Goal: Information Seeking & Learning: Find specific fact

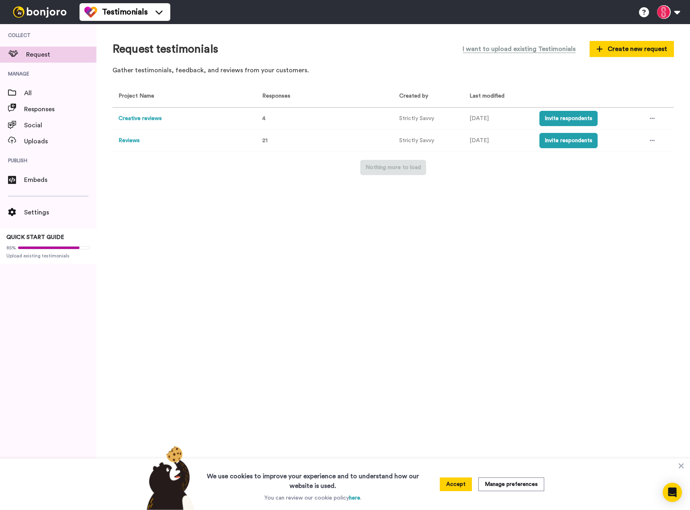
click at [125, 141] on button "Reviews" at bounding box center [129, 141] width 21 height 8
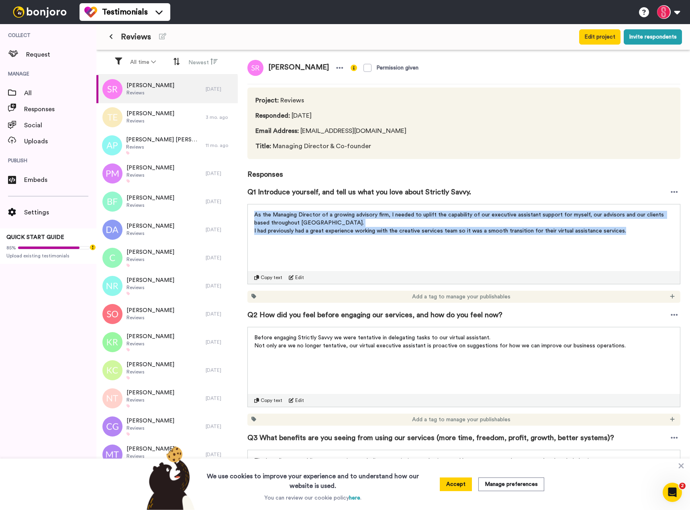
drag, startPoint x: 255, startPoint y: 213, endPoint x: 629, endPoint y: 231, distance: 374.4
click at [629, 231] on div "As the Managing Director of a growing advisory firm, I needed to uplift the cap…" at bounding box center [463, 223] width 419 height 24
copy div "As the Managing Director of a growing advisory firm, I needed to uplift the cap…"
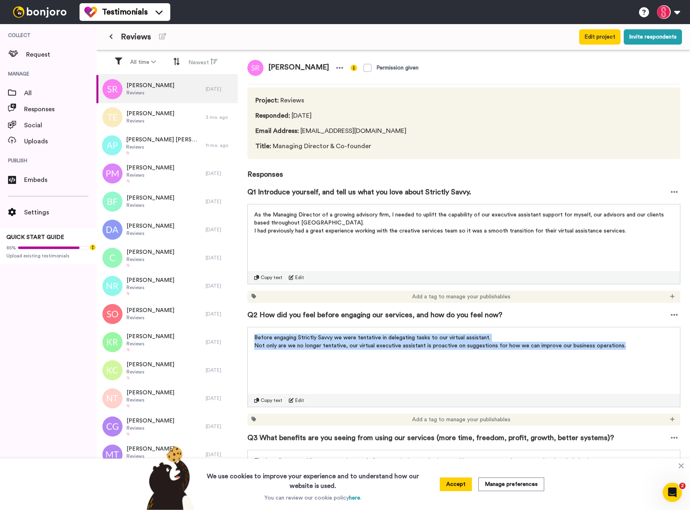
drag, startPoint x: 255, startPoint y: 337, endPoint x: 628, endPoint y: 350, distance: 373.0
click at [628, 350] on div "Before engaging Strictly Savvy we were tentative in delegating tasks to our vir…" at bounding box center [463, 342] width 419 height 16
copy div "Before engaging Strictly Savvy we were tentative in delegating tasks to our vir…"
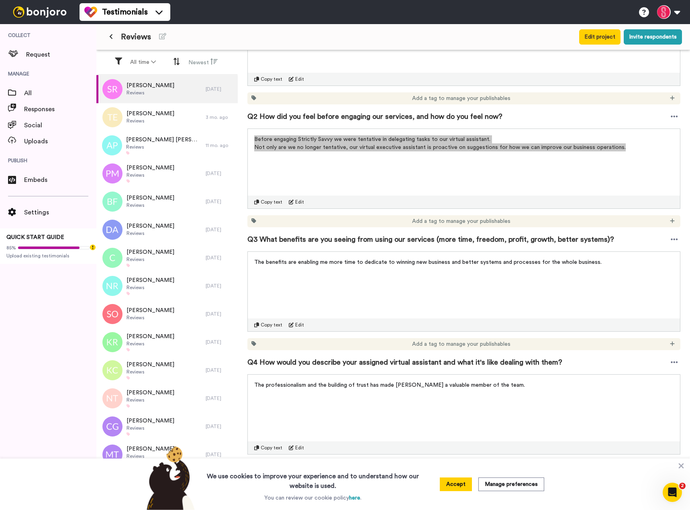
scroll to position [201, 0]
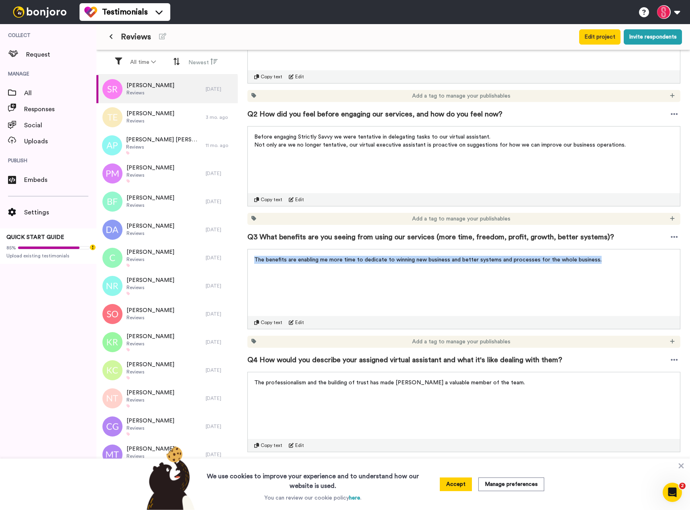
drag, startPoint x: 255, startPoint y: 260, endPoint x: 607, endPoint y: 270, distance: 352.5
click at [607, 270] on div "The benefits are enabling me more time to dedicate to winning new business and …" at bounding box center [463, 289] width 433 height 80
copy span "The benefits are enabling me more time to dedicate to winning new business and …"
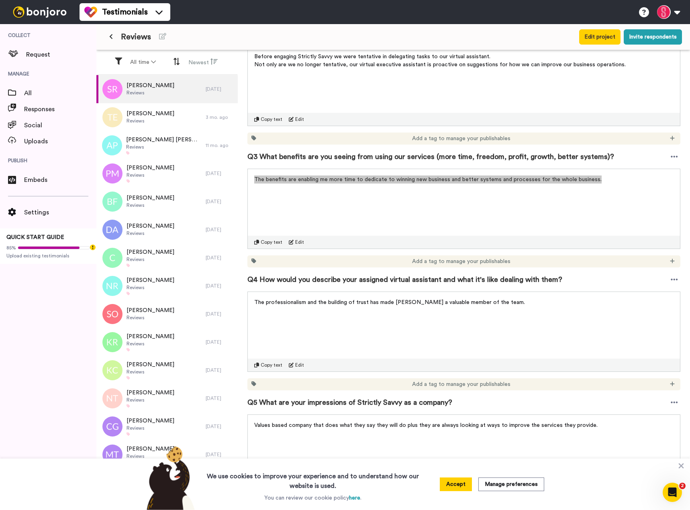
scroll to position [313, 0]
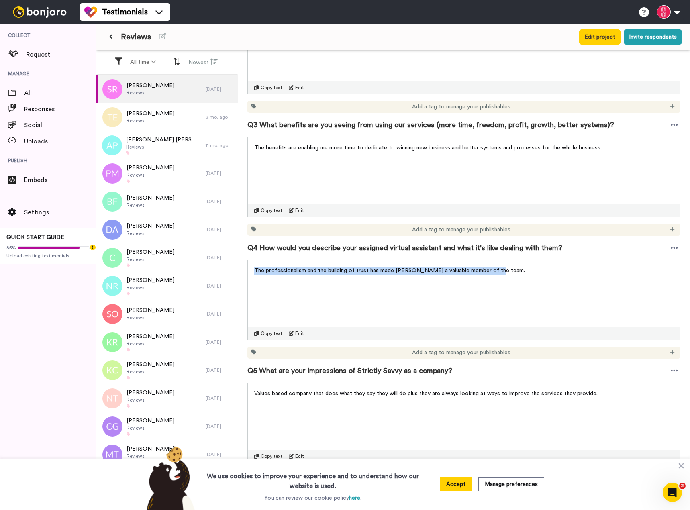
drag, startPoint x: 256, startPoint y: 270, endPoint x: 497, endPoint y: 275, distance: 241.5
click at [497, 275] on div "The professionalism and the building of trust has made [PERSON_NAME] a valuable…" at bounding box center [464, 268] width 432 height 16
copy span "The professionalism and the building of trust has made [PERSON_NAME] a valuable…"
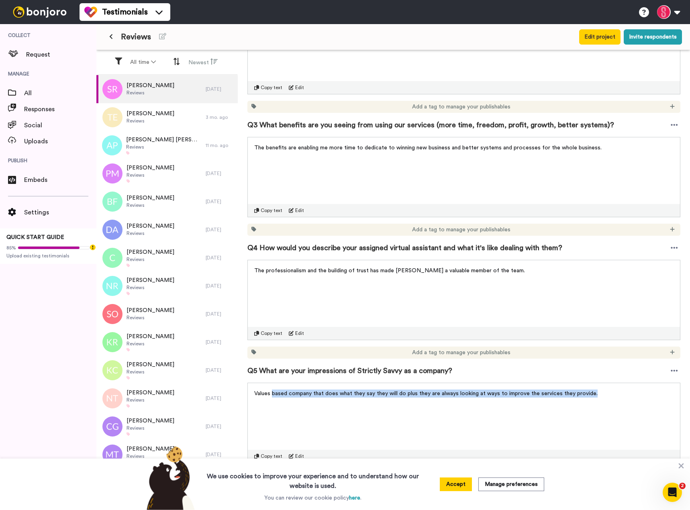
drag, startPoint x: 273, startPoint y: 394, endPoint x: 584, endPoint y: 401, distance: 311.0
click at [629, 399] on div "Values based company that does what they say they will do plus they are always …" at bounding box center [463, 423] width 433 height 80
copy span "based company that does what they say they will do plus they are always looking…"
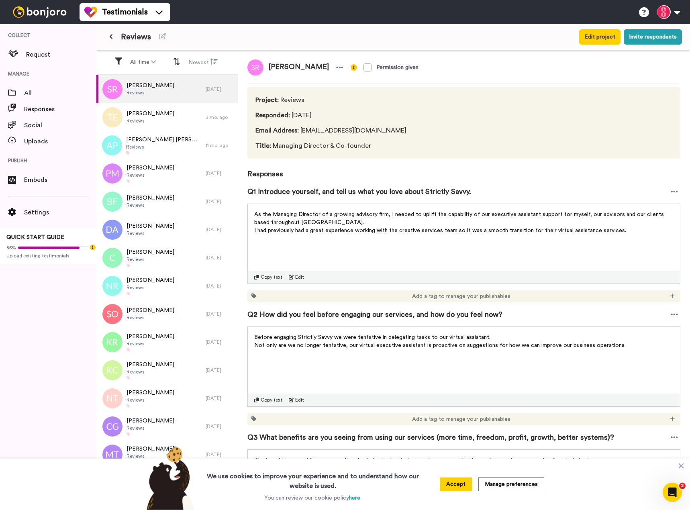
scroll to position [0, 0]
